Goal: Find specific page/section: Find specific page/section

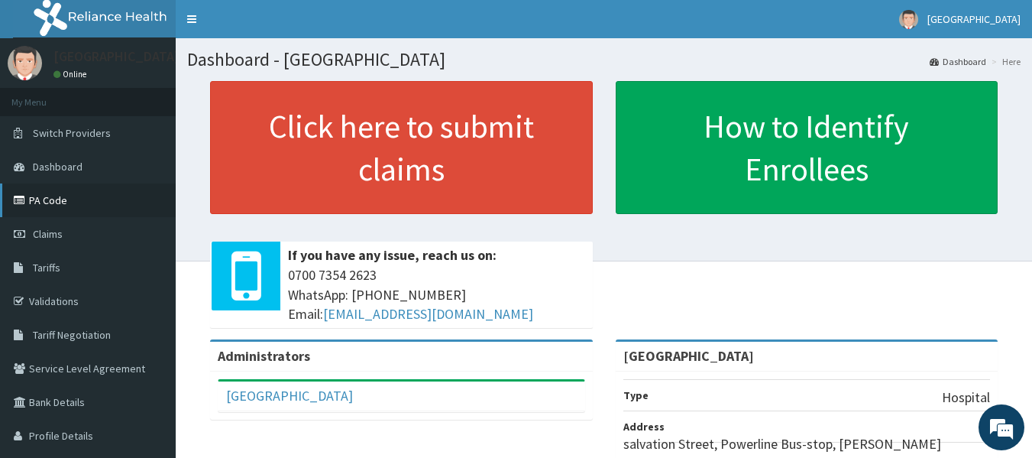
click at [47, 209] on link "PA Code" at bounding box center [88, 200] width 176 height 34
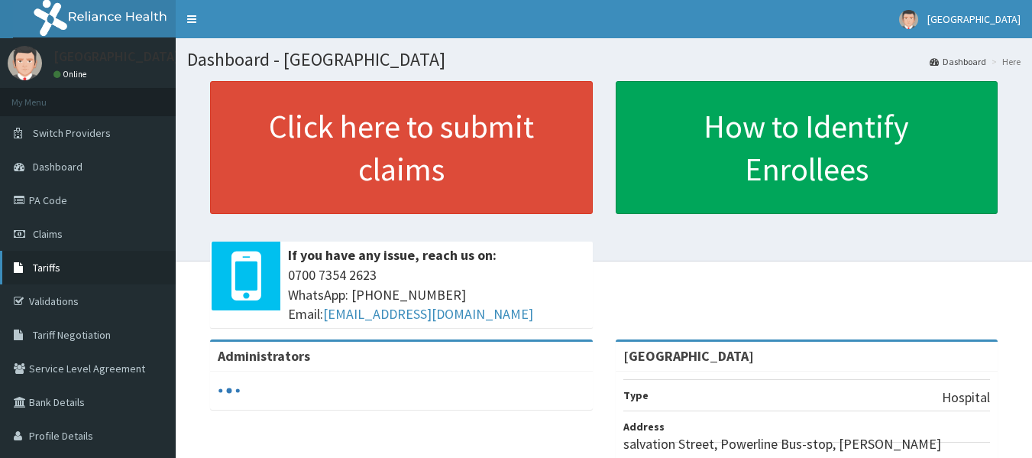
click at [99, 282] on link "Tariffs" at bounding box center [88, 268] width 176 height 34
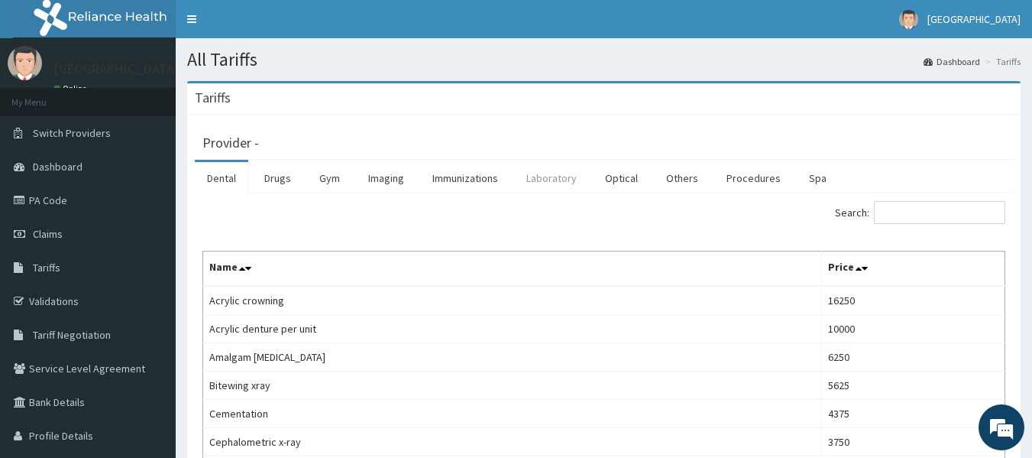
click at [551, 189] on link "Laboratory" at bounding box center [551, 178] width 75 height 32
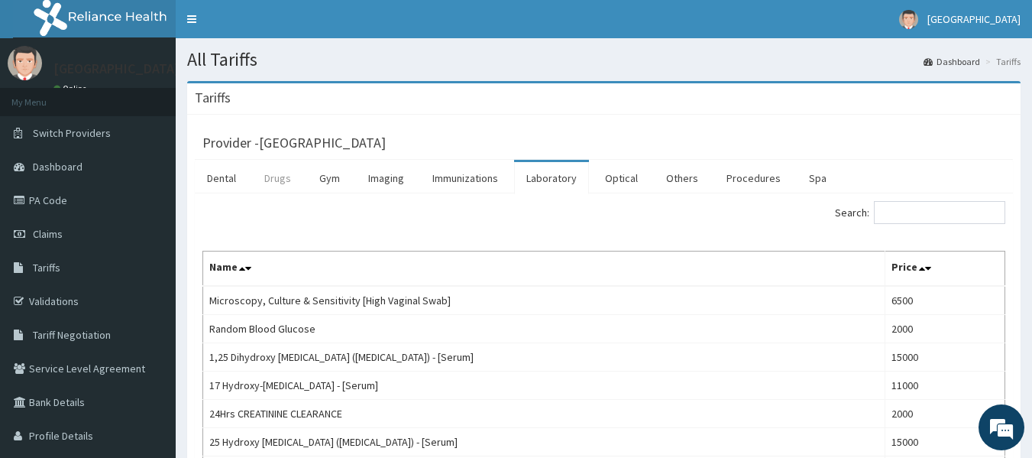
click at [290, 180] on link "Drugs" at bounding box center [277, 178] width 51 height 32
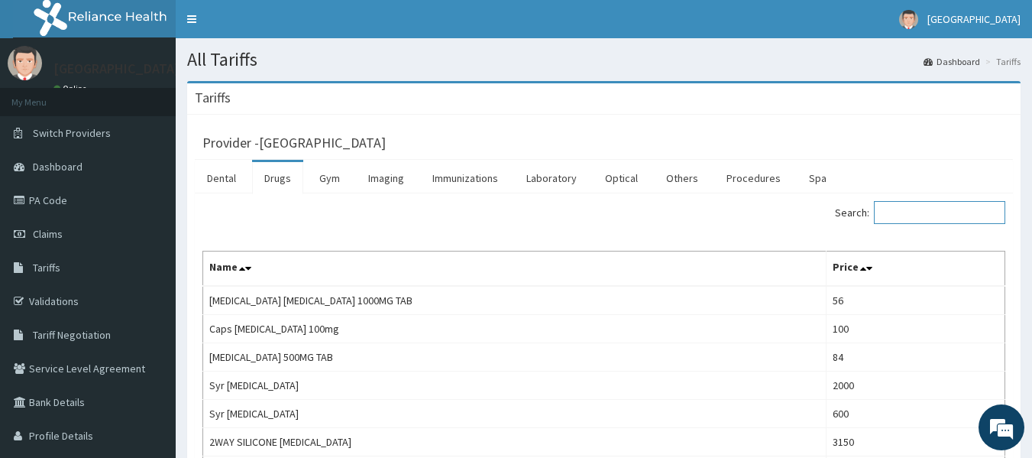
click at [908, 213] on input "Search:" at bounding box center [939, 212] width 131 height 23
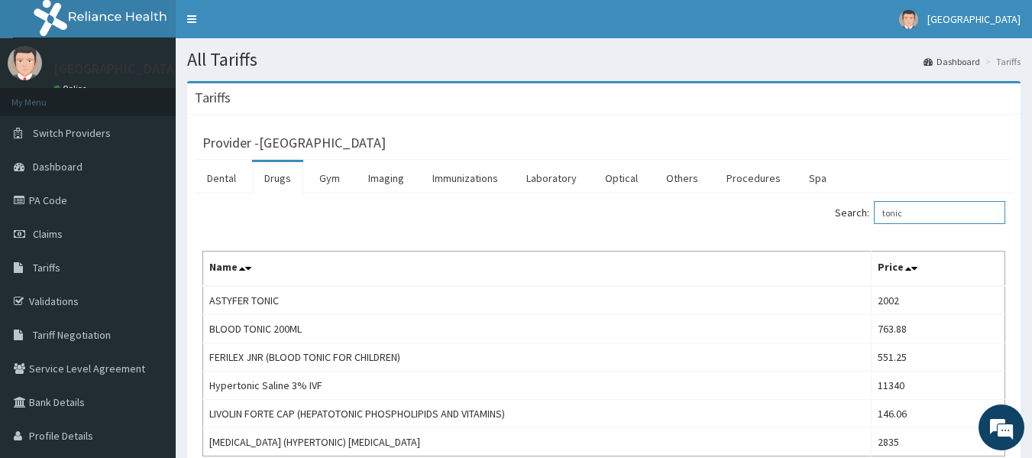
type input "tonic"
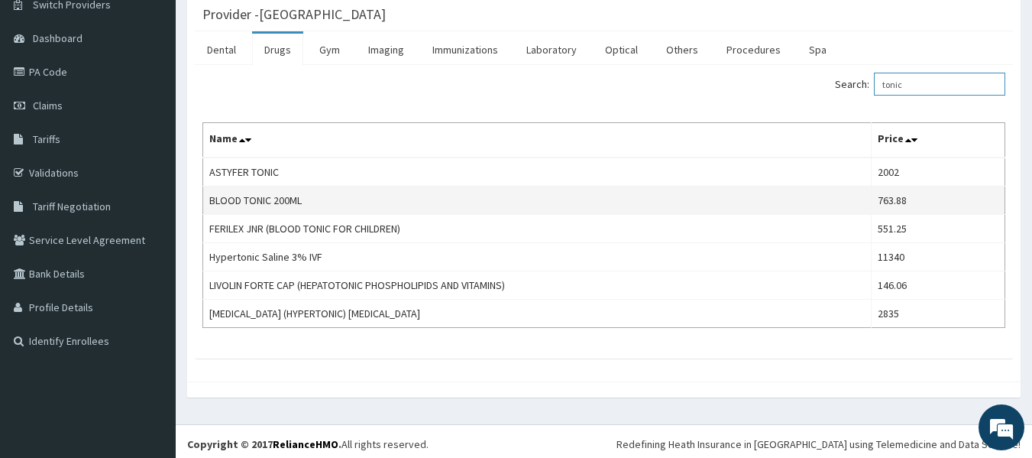
scroll to position [134, 0]
